Goal: Obtain resource: Download file/media

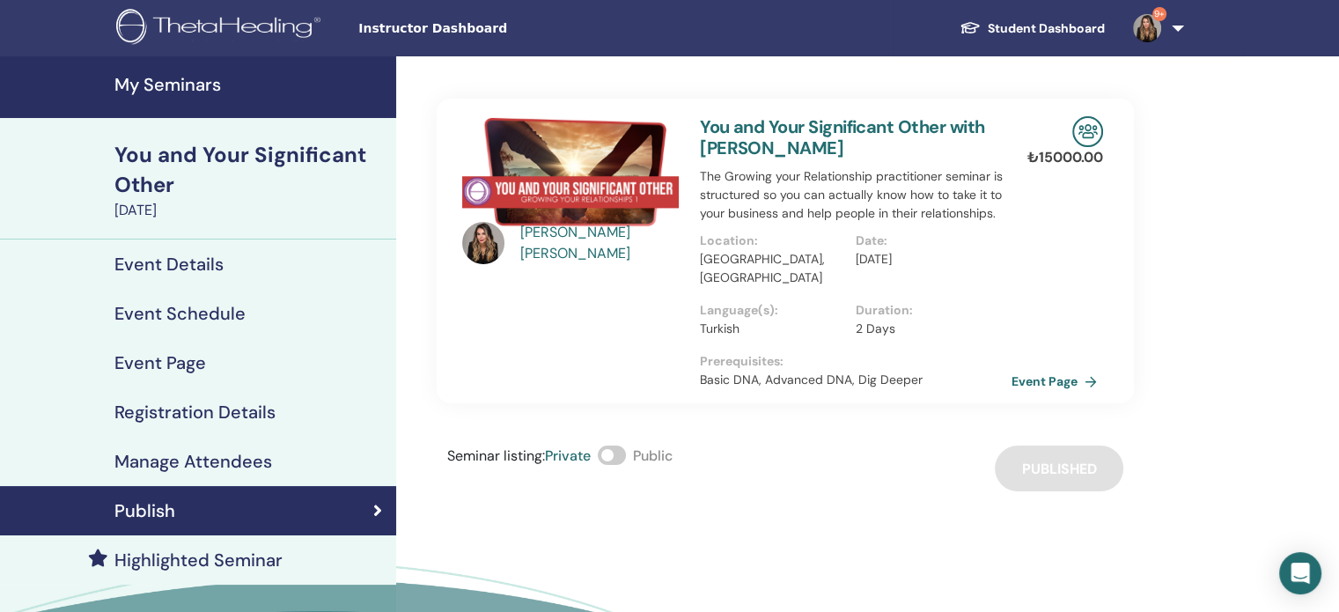
click at [181, 92] on h4 "My Seminars" at bounding box center [249, 84] width 271 height 21
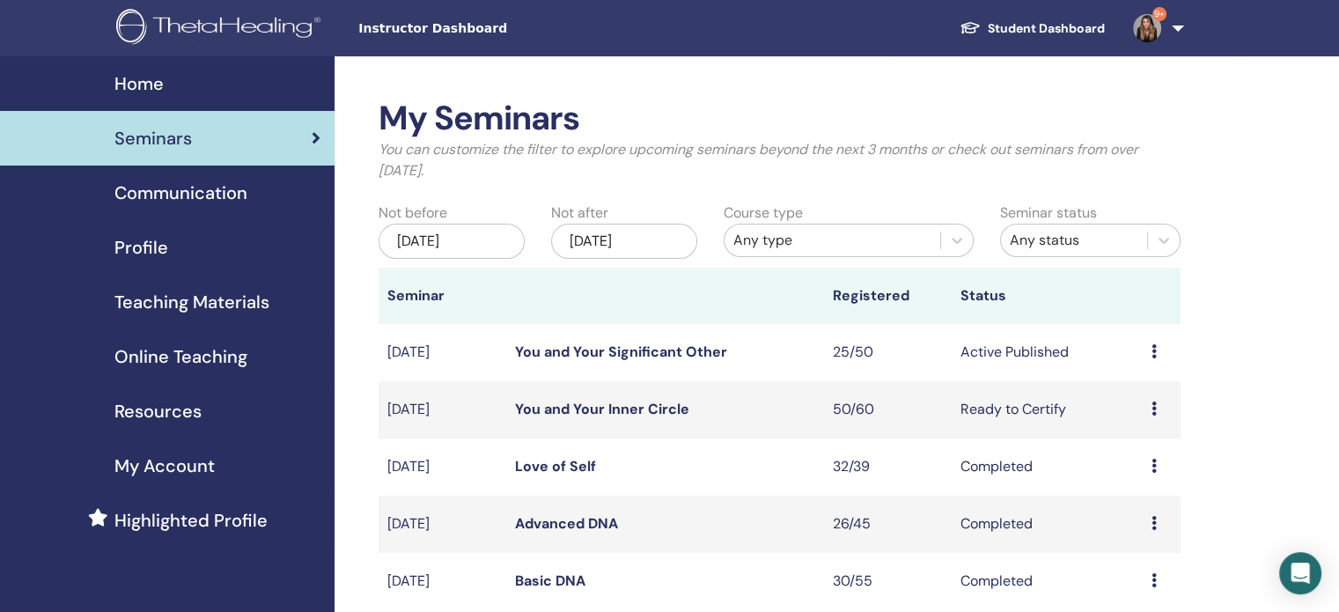
click at [180, 315] on span "Teaching Materials" at bounding box center [191, 302] width 155 height 26
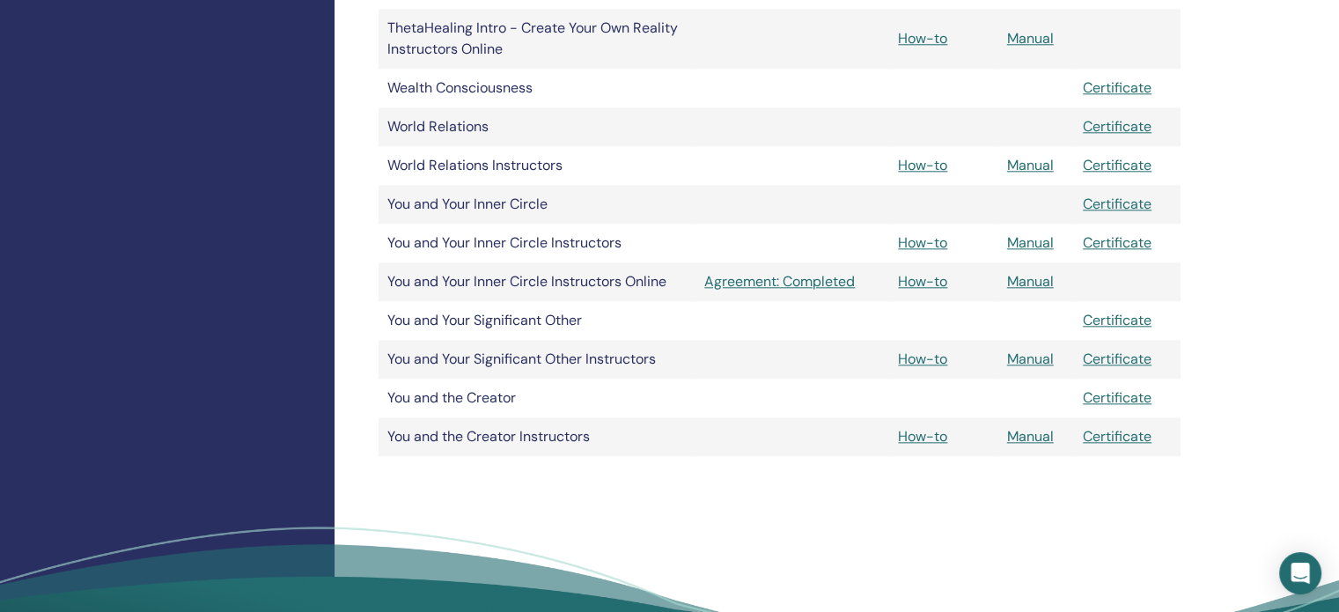
scroll to position [1936, 0]
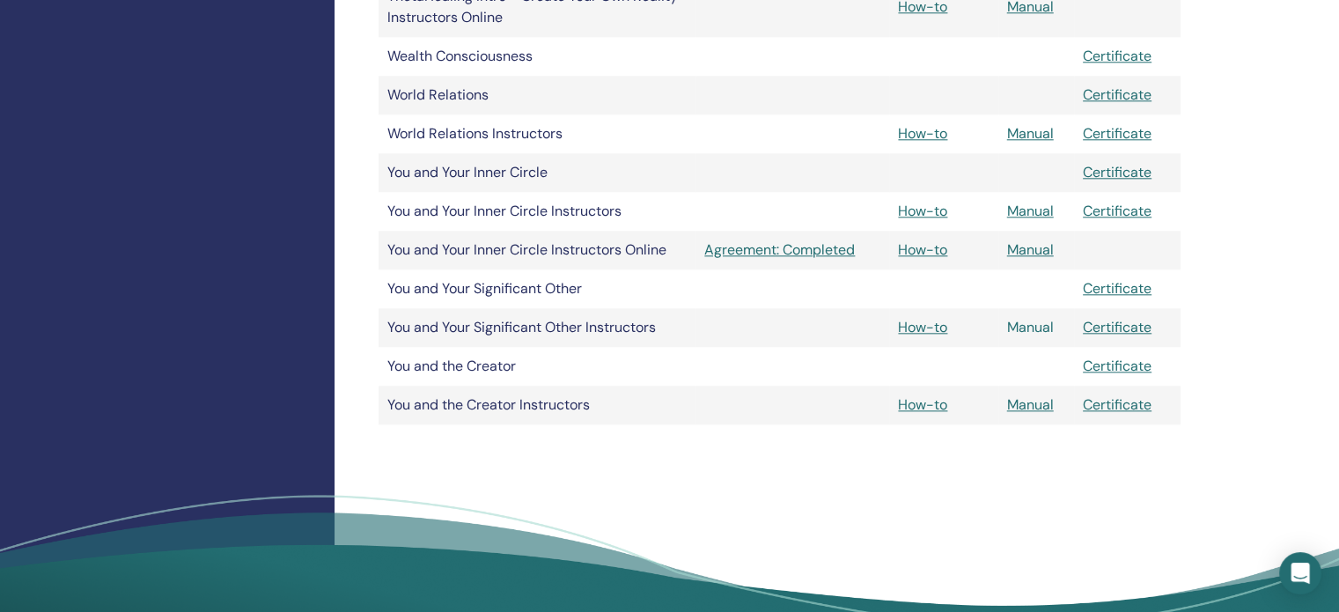
click at [1016, 336] on link "Manual" at bounding box center [1030, 327] width 47 height 18
